Goal: Navigation & Orientation: Find specific page/section

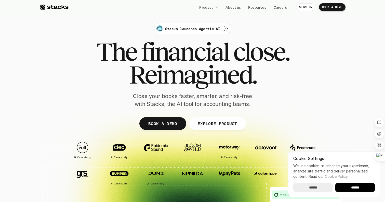
scroll to position [319, 0]
click at [354, 188] on input "******" at bounding box center [354, 187] width 39 height 9
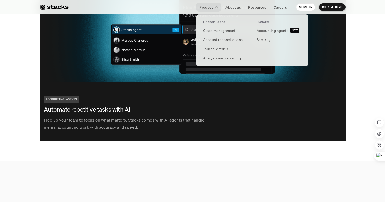
scroll to position [983, 0]
click at [273, 32] on p "Accounting agents" at bounding box center [273, 30] width 32 height 5
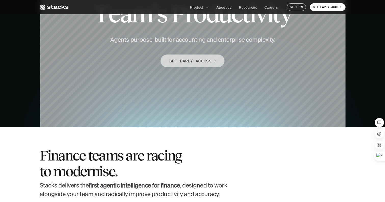
scroll to position [80, 0]
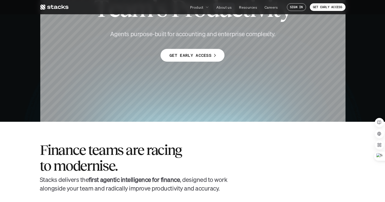
click at [223, 8] on p "About us" at bounding box center [223, 7] width 15 height 5
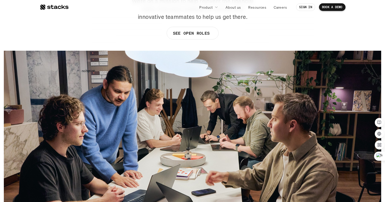
scroll to position [95, 0]
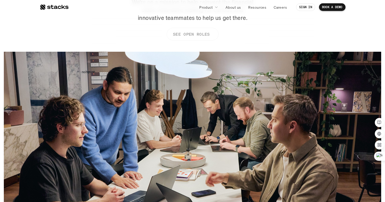
click at [200, 34] on p "SEE OPEN ROLES" at bounding box center [191, 34] width 37 height 7
